Goal: Task Accomplishment & Management: Manage account settings

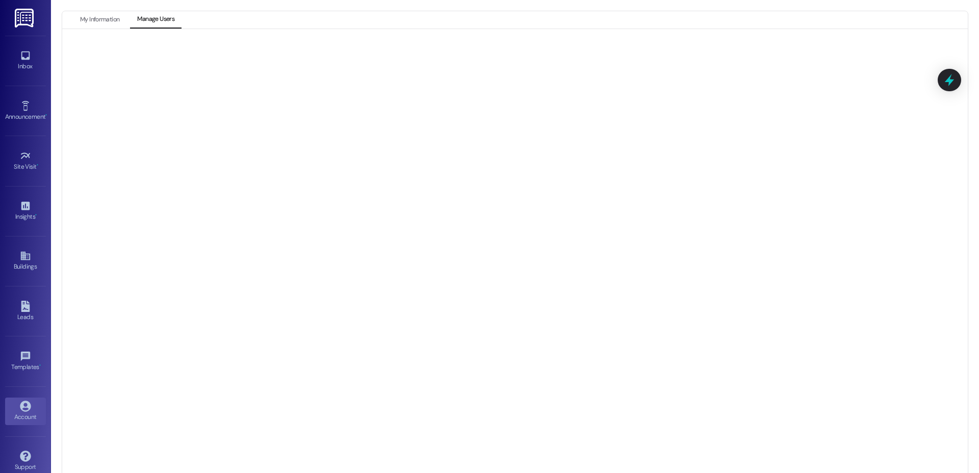
click at [27, 403] on icon at bounding box center [25, 406] width 11 height 11
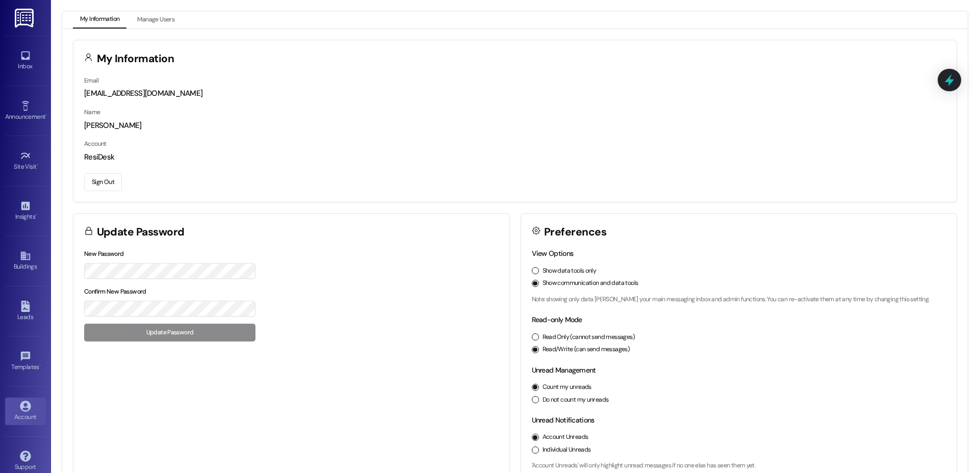
click at [100, 185] on button "Sign Out" at bounding box center [103, 182] width 38 height 18
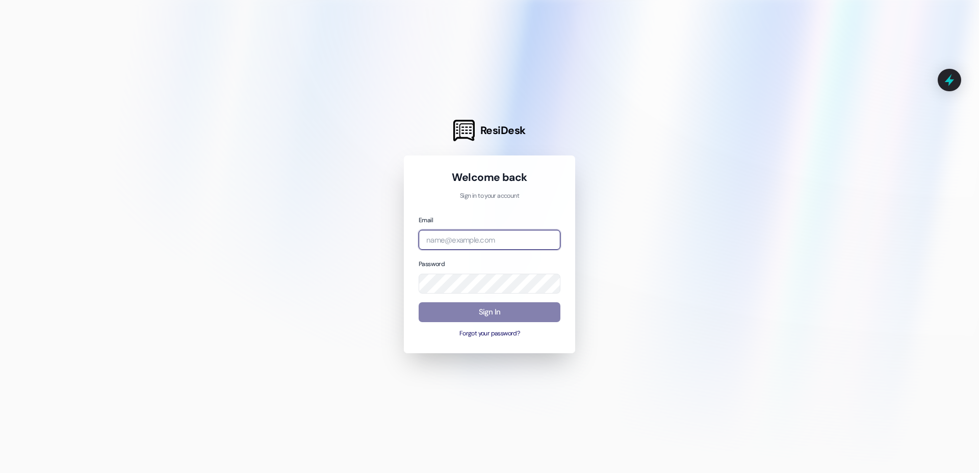
click at [491, 236] on input "email" at bounding box center [490, 240] width 142 height 20
type input "a"
click at [0, 473] on com-1password-button at bounding box center [0, 473] width 0 height 0
type input "[EMAIL_ADDRESS][DOMAIN_NAME]"
